Goal: Transaction & Acquisition: Purchase product/service

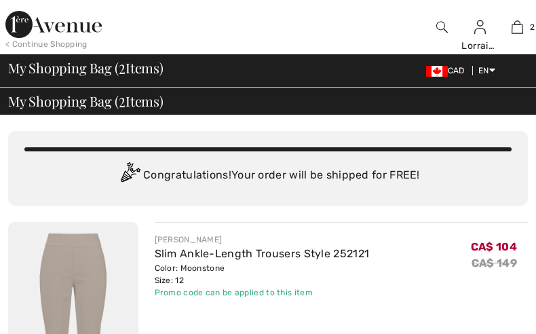
checkbox input "true"
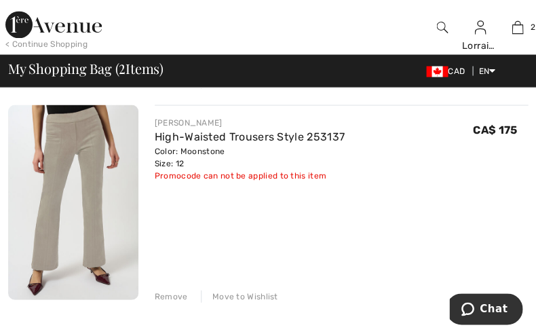
scroll to position [331, 0]
click at [168, 296] on div "Remove" at bounding box center [171, 296] width 33 height 12
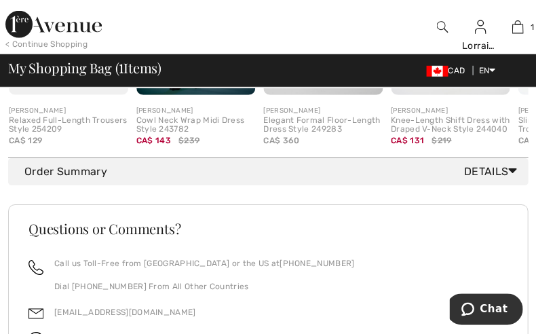
scroll to position [570, 0]
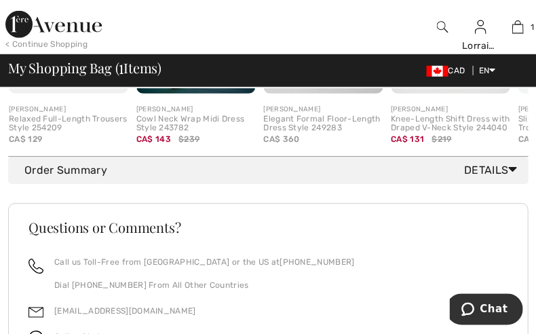
click at [478, 175] on span "Details" at bounding box center [493, 170] width 58 height 16
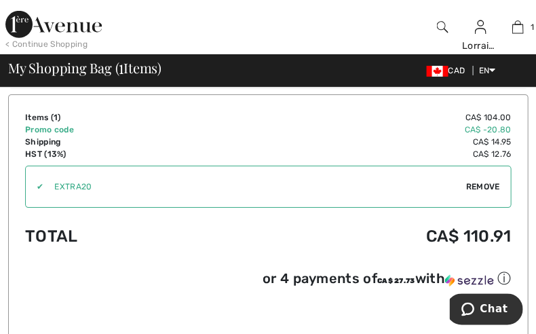
scroll to position [703, 0]
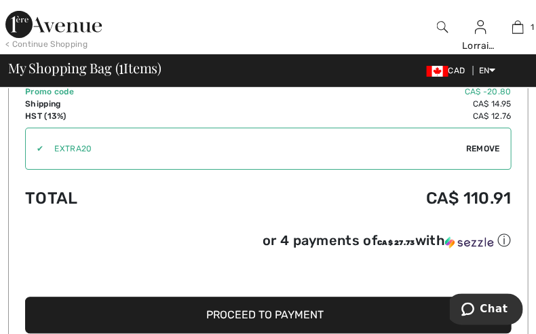
click at [286, 315] on span "Proceed to Payment" at bounding box center [264, 314] width 117 height 13
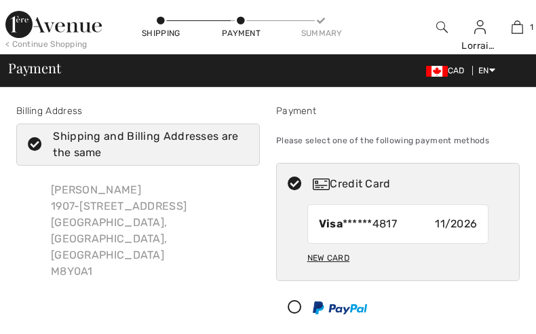
checkbox input "true"
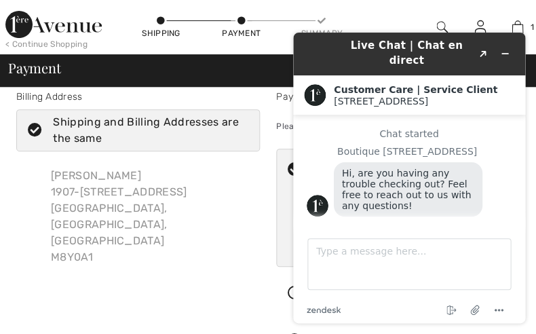
scroll to position [2, 0]
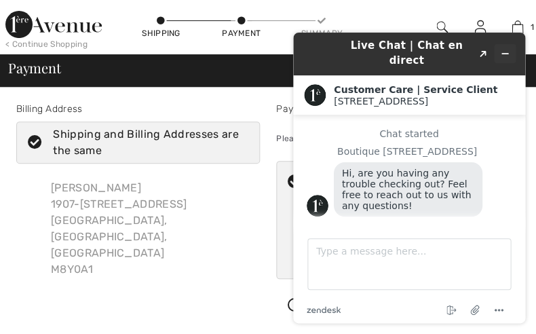
click at [505, 49] on icon "Minimize widget" at bounding box center [505, 54] width 10 height 10
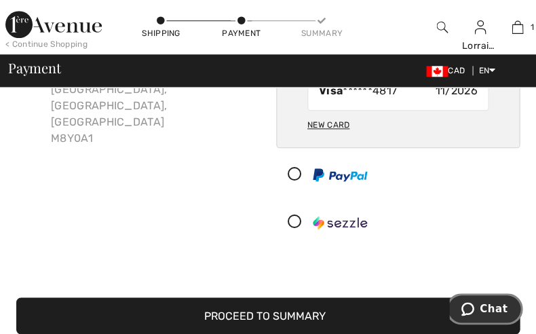
scroll to position [134, 0]
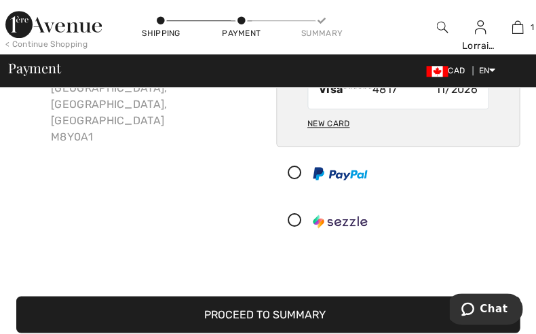
click at [293, 311] on button "Proceed to Summary" at bounding box center [268, 314] width 504 height 37
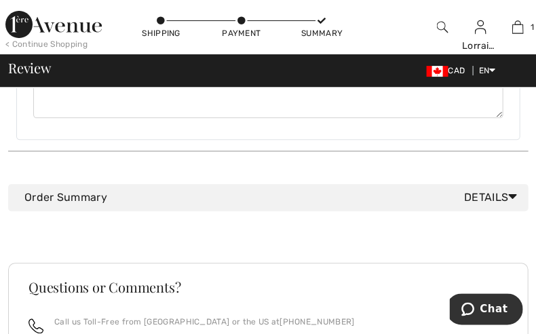
scroll to position [774, 0]
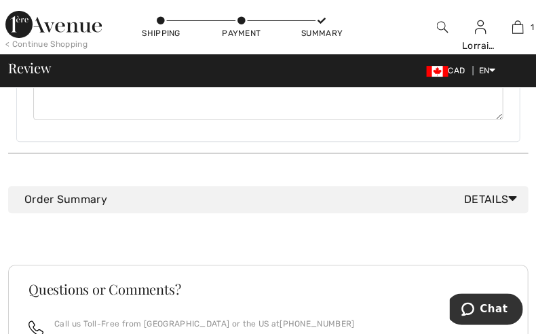
click at [514, 191] on icon at bounding box center [512, 198] width 9 height 14
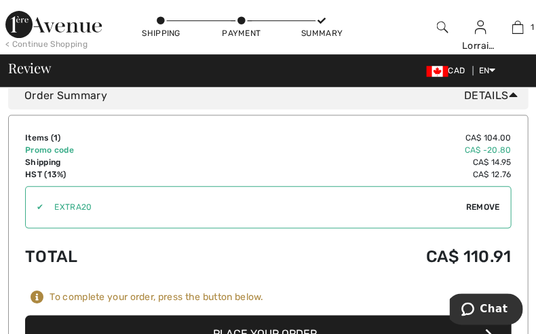
scroll to position [879, 0]
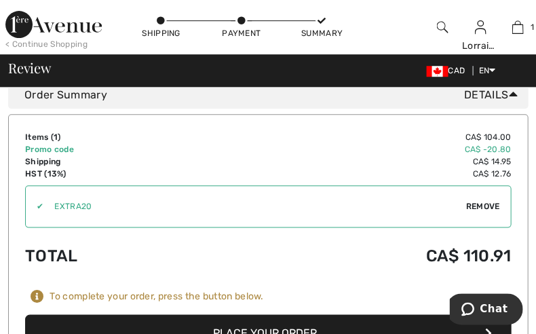
click at [291, 314] on button "Place Your Order" at bounding box center [268, 332] width 486 height 37
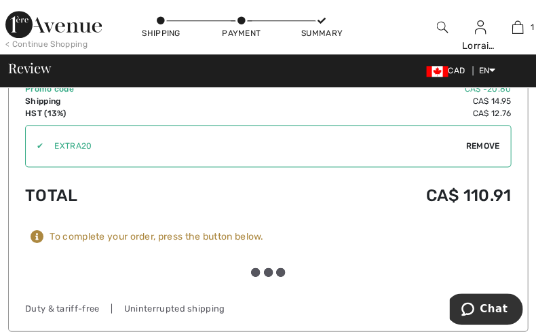
scroll to position [994, 0]
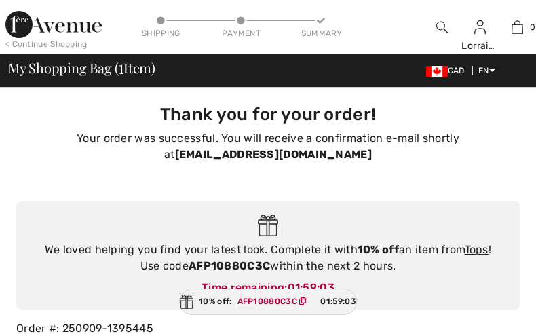
checkbox input "true"
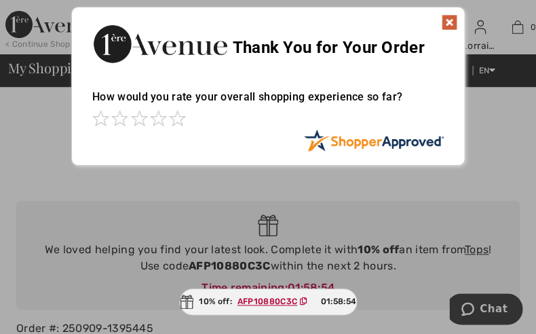
click at [449, 22] on img at bounding box center [449, 22] width 16 height 16
